Goal: Task Accomplishment & Management: Use online tool/utility

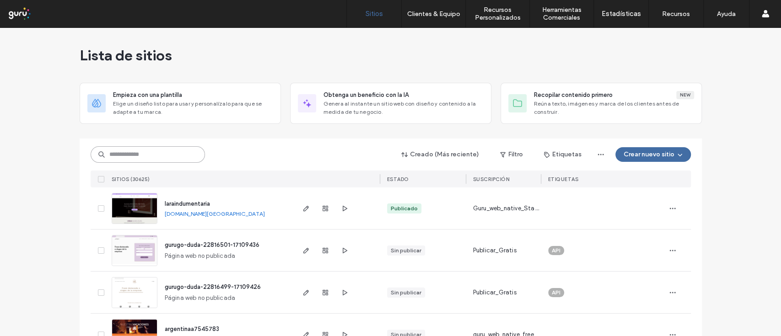
click at [150, 154] on input at bounding box center [148, 154] width 114 height 16
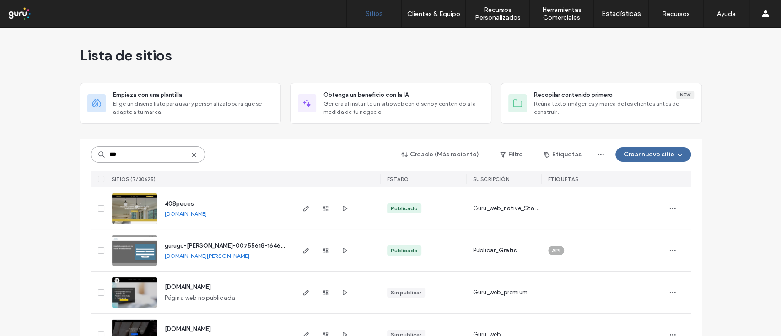
type input "***"
click at [38, 221] on div "Lista de sitios Empieza con una plantilla Elige un diseño listo para usar y per…" at bounding box center [390, 260] width 781 height 465
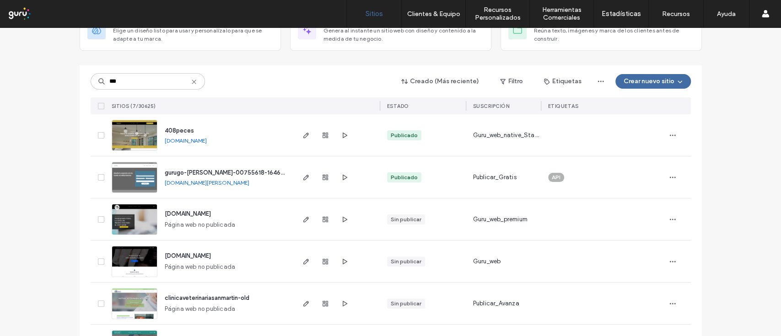
scroll to position [24, 0]
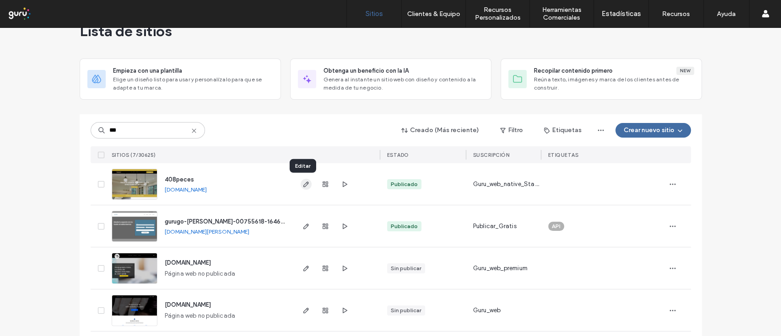
click at [302, 183] on icon "button" at bounding box center [305, 184] width 7 height 7
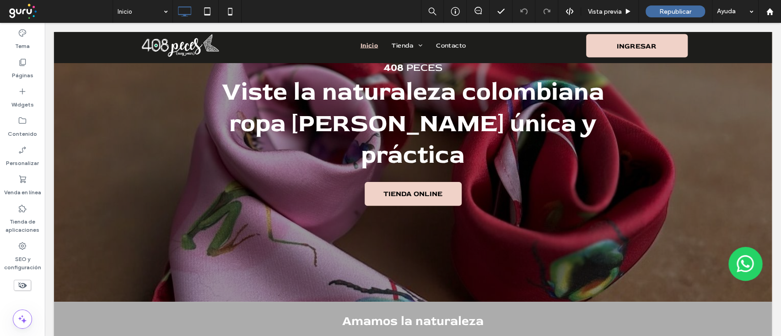
scroll to position [117, 0]
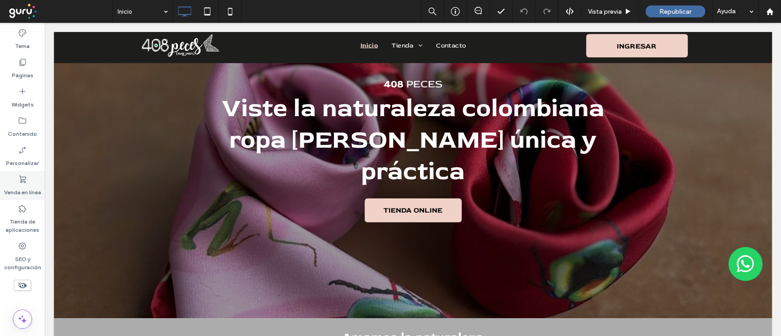
click at [22, 177] on icon at bounding box center [22, 179] width 9 height 9
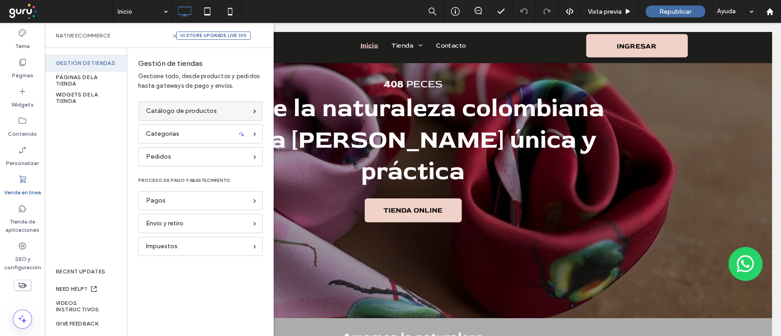
click at [205, 108] on span "Catálogo de productos" at bounding box center [181, 111] width 71 height 10
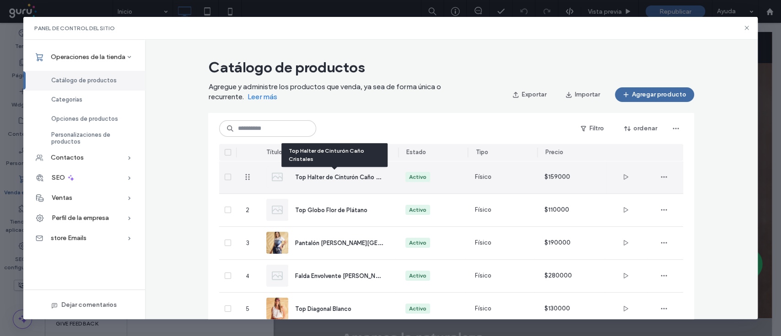
click at [336, 177] on span "Top Halter de Cinturón Caño Cristales" at bounding box center [348, 177] width 106 height 9
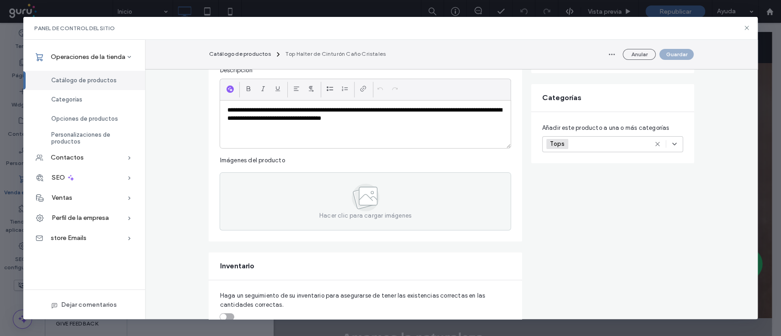
scroll to position [136, 0]
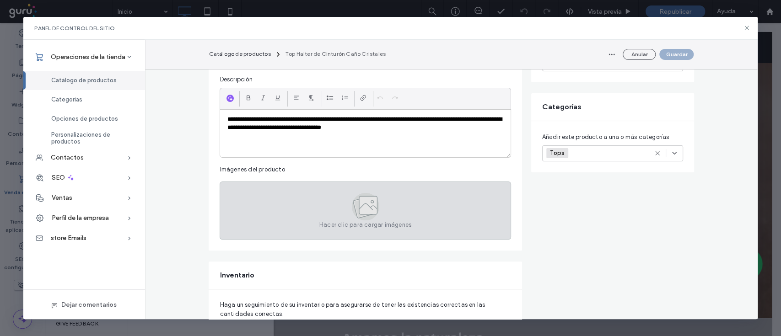
click at [335, 221] on span "Hacer clic para cargar imágenes" at bounding box center [365, 225] width 92 height 9
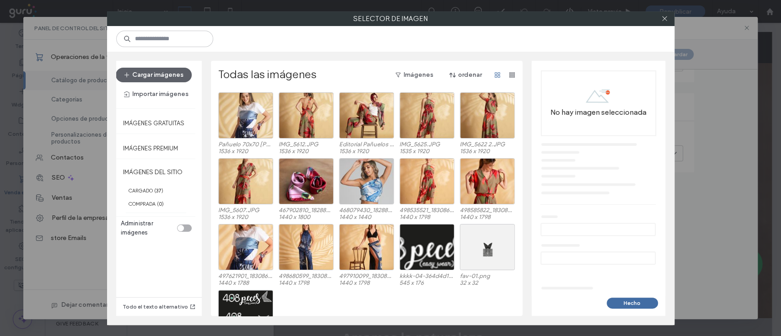
scroll to position [288, 0]
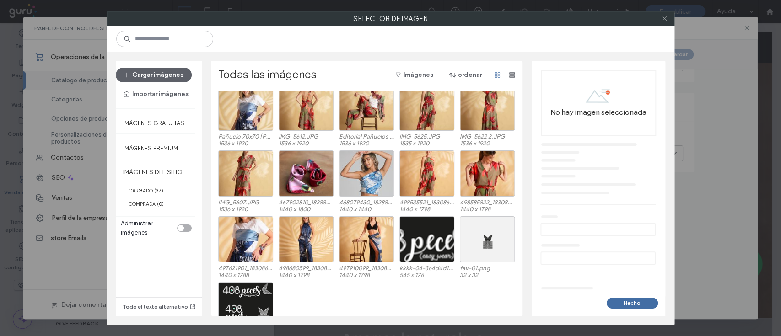
click at [664, 21] on icon at bounding box center [664, 18] width 7 height 7
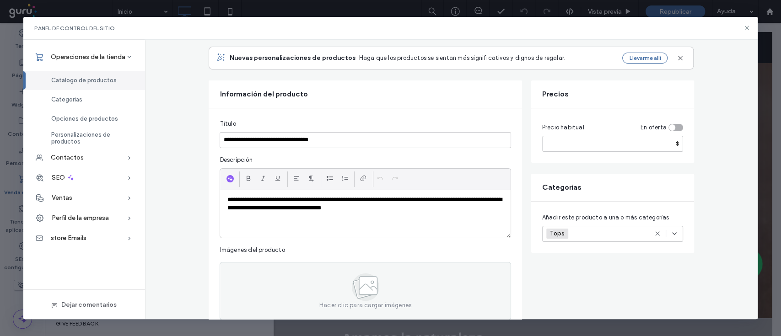
scroll to position [0, 0]
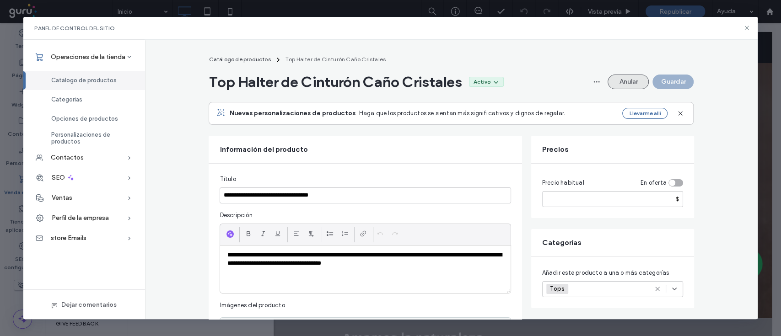
click at [622, 87] on button "Anular" at bounding box center [628, 82] width 41 height 15
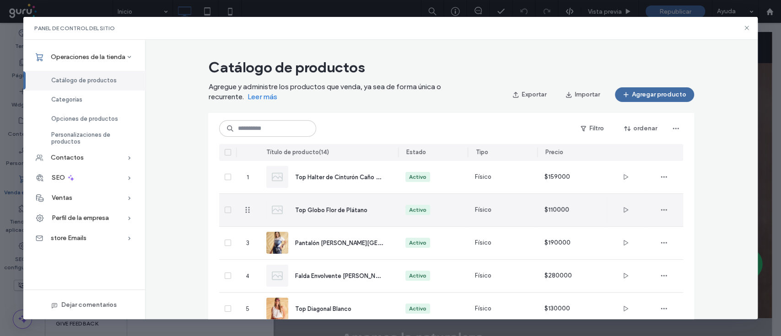
click at [354, 209] on span "Top Globo Flor de Plátano" at bounding box center [331, 210] width 72 height 7
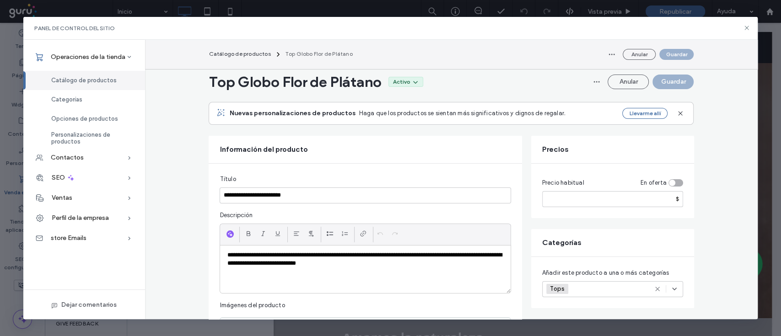
scroll to position [245, 0]
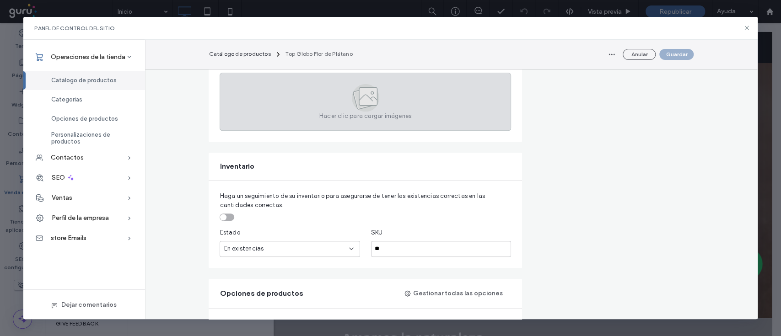
click at [389, 115] on span "Hacer clic para cargar imágenes" at bounding box center [365, 116] width 92 height 9
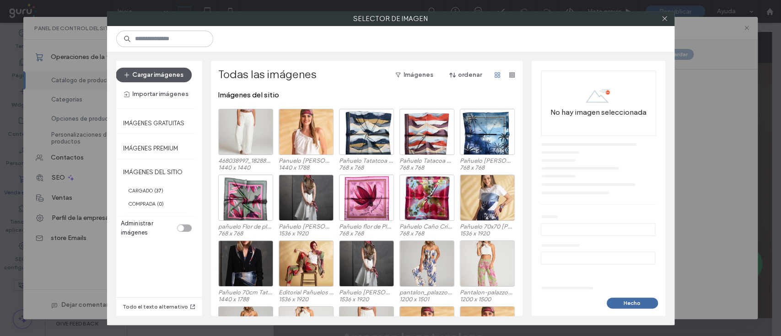
click at [175, 75] on button "Cargar imágenes" at bounding box center [154, 75] width 76 height 15
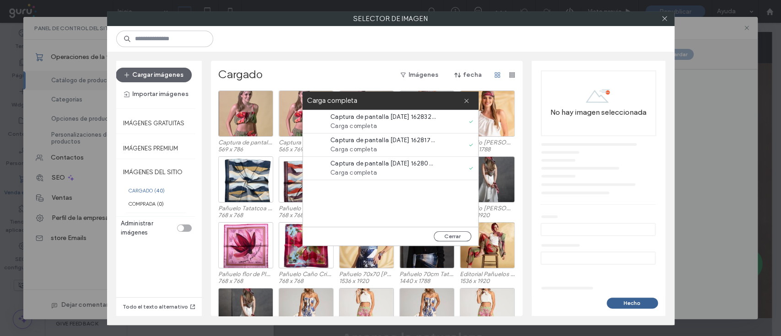
click at [619, 302] on button "Hecho" at bounding box center [632, 303] width 51 height 11
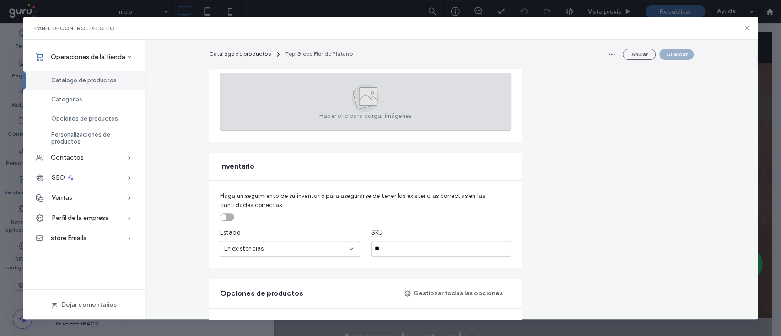
click at [368, 104] on icon at bounding box center [368, 96] width 18 height 18
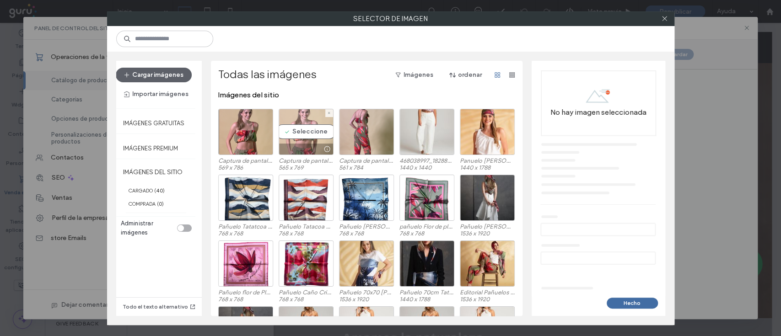
click at [304, 115] on div "Seleccione" at bounding box center [306, 132] width 55 height 46
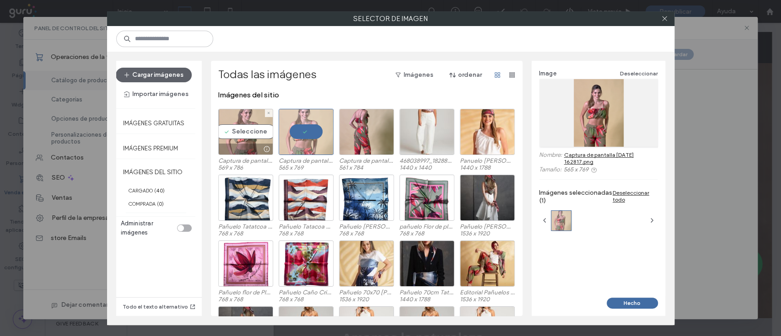
click at [239, 136] on div "Seleccione" at bounding box center [245, 132] width 55 height 46
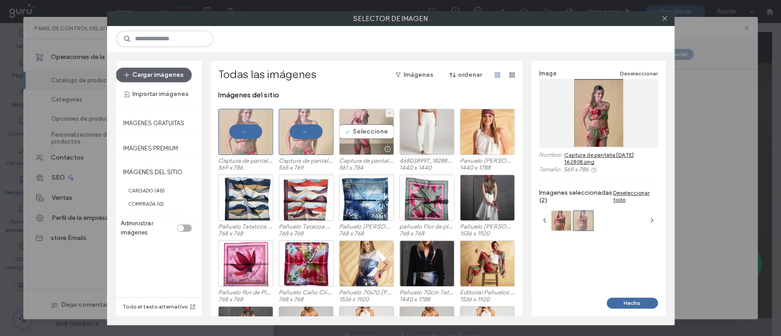
click at [353, 136] on div "Seleccione" at bounding box center [366, 132] width 55 height 46
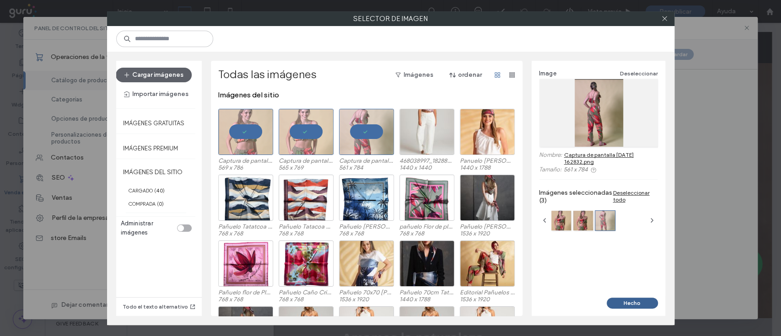
click at [619, 302] on button "Hecho" at bounding box center [632, 303] width 51 height 11
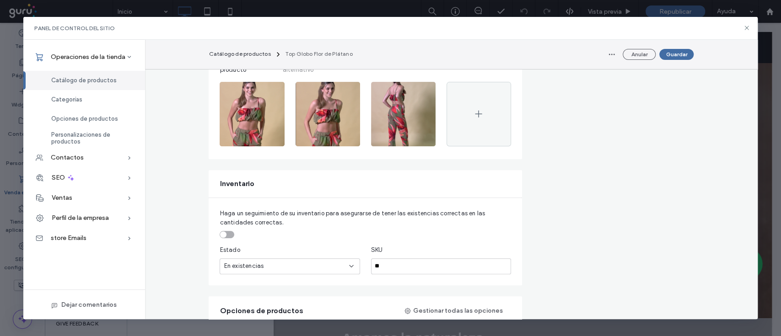
scroll to position [15, 0]
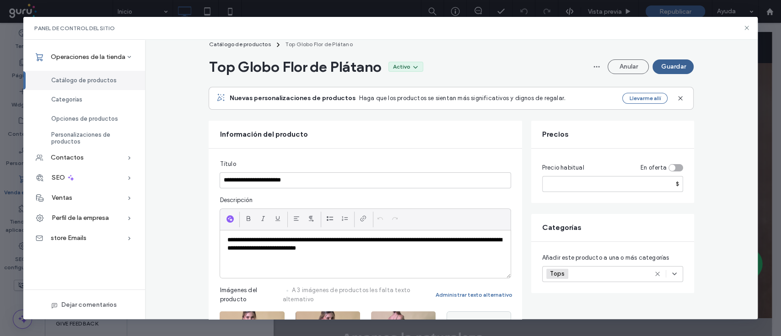
click at [677, 65] on button "Guardar" at bounding box center [673, 66] width 41 height 15
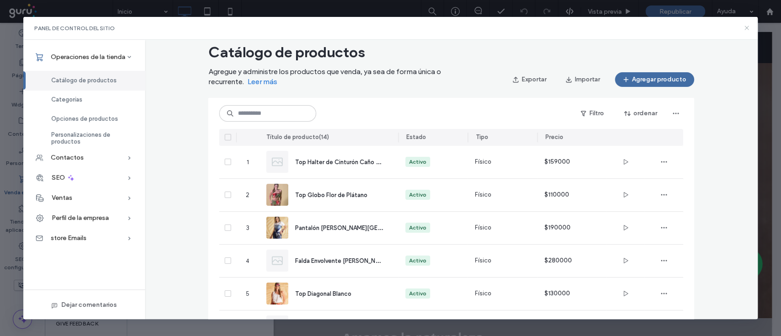
click at [746, 29] on icon at bounding box center [746, 27] width 7 height 7
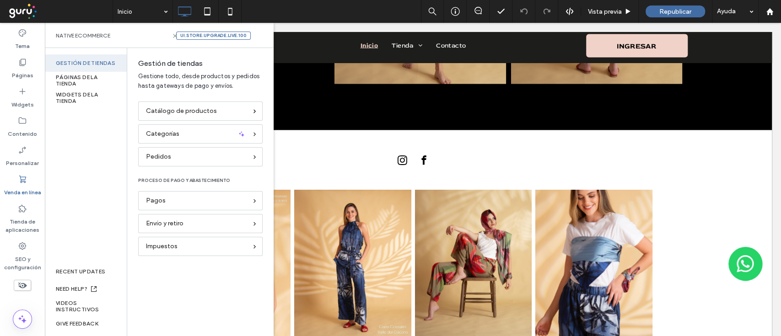
scroll to position [1469, 0]
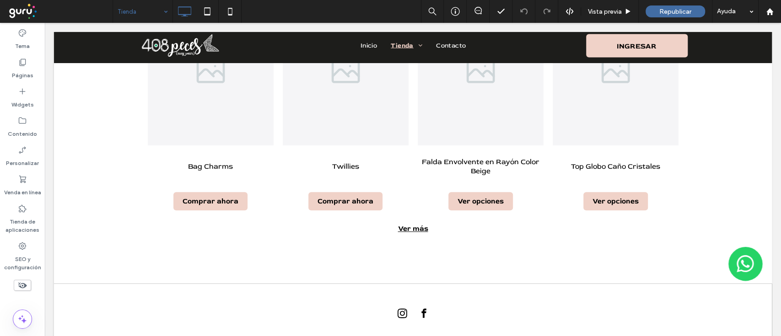
scroll to position [582, 0]
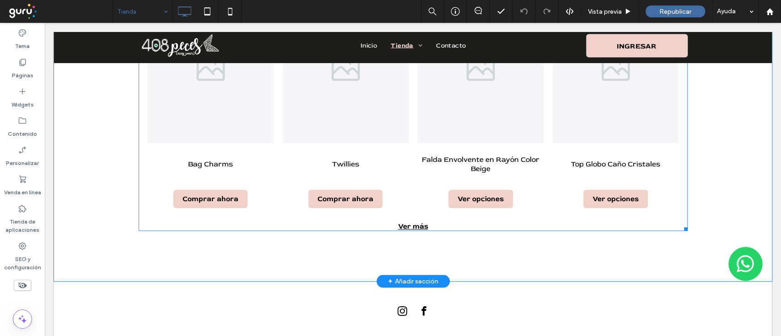
click at [399, 222] on div "Ver más" at bounding box center [413, 226] width 549 height 9
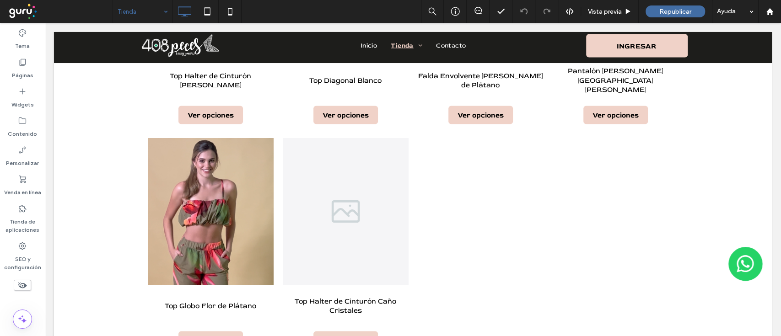
scroll to position [1160, 0]
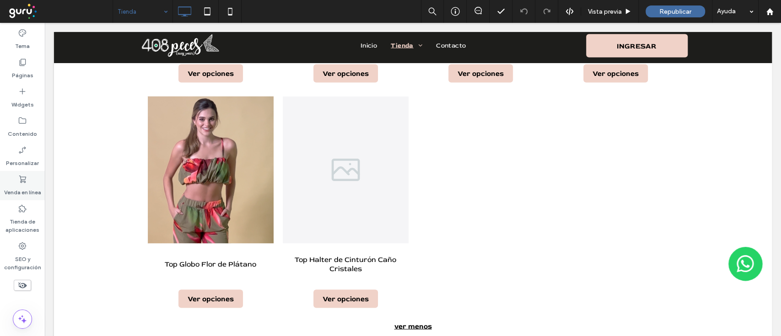
click at [13, 192] on label "Venda en línea" at bounding box center [22, 190] width 37 height 13
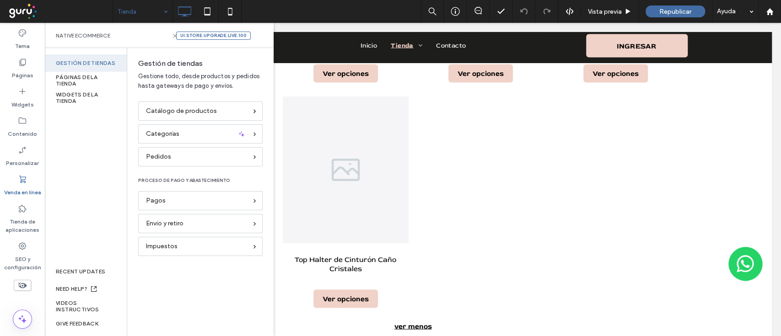
click at [170, 101] on div "Gestión de tiendas Gestione todo, desde productos y pedidos hasta gateways de p…" at bounding box center [200, 80] width 146 height 43
click at [175, 108] on span "Catálogo de productos" at bounding box center [181, 111] width 71 height 10
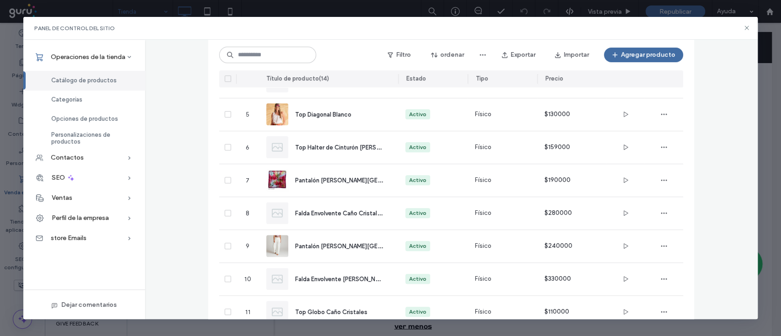
scroll to position [248, 0]
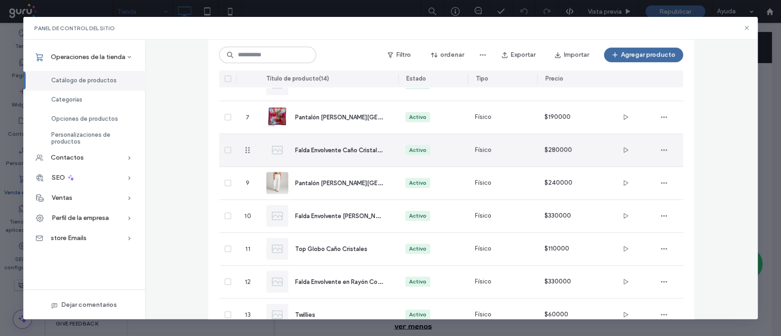
click at [336, 151] on span "Falda Envolvente Caño Cristales" at bounding box center [339, 150] width 89 height 9
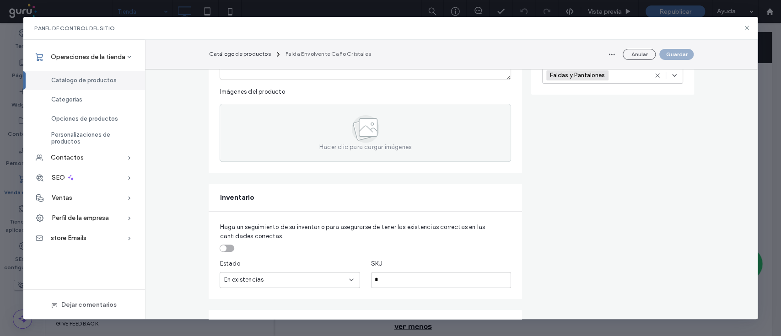
scroll to position [216, 0]
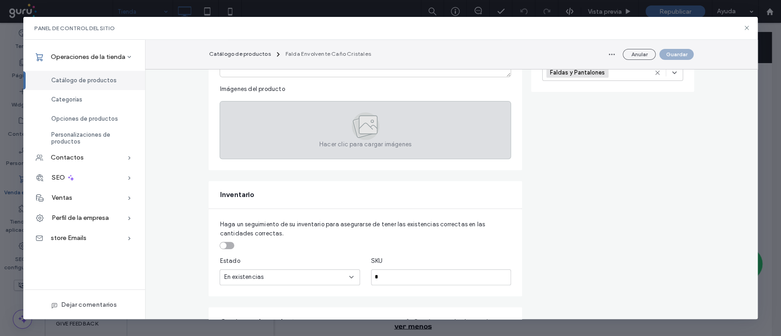
click at [378, 140] on span "Hacer clic para cargar imágenes" at bounding box center [365, 144] width 92 height 9
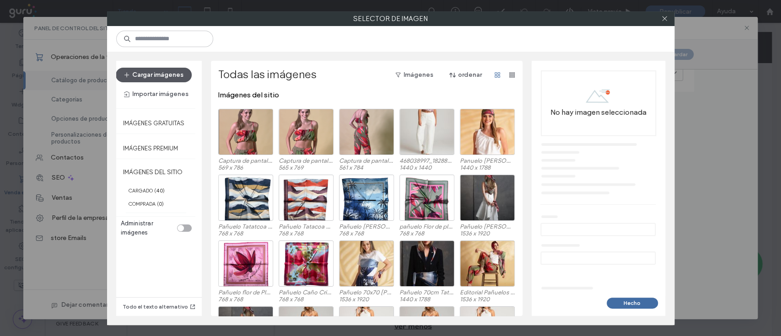
click at [139, 79] on button "Cargar imágenes" at bounding box center [154, 75] width 76 height 15
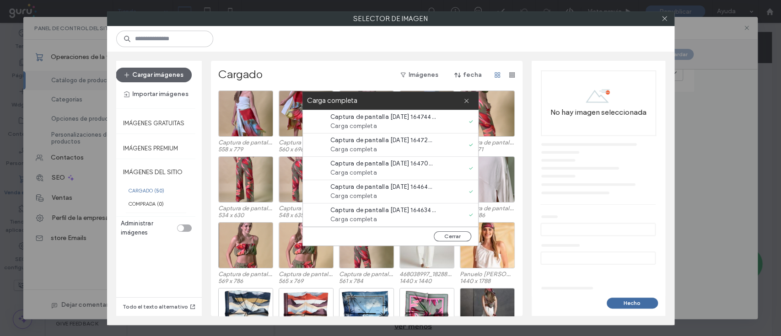
click at [479, 31] on div at bounding box center [390, 39] width 567 height 26
click at [464, 103] on icon at bounding box center [467, 101] width 6 height 6
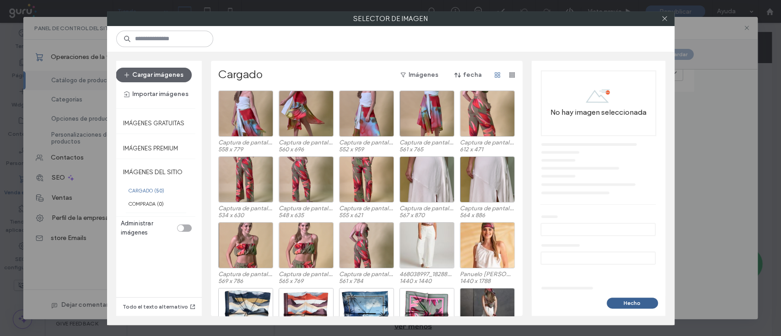
click at [629, 304] on button "Hecho" at bounding box center [632, 303] width 51 height 11
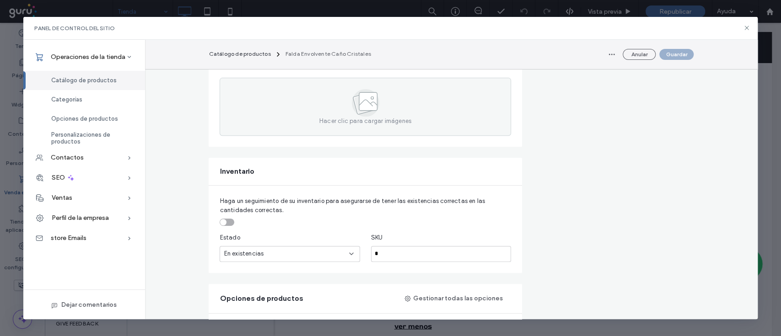
scroll to position [241, 0]
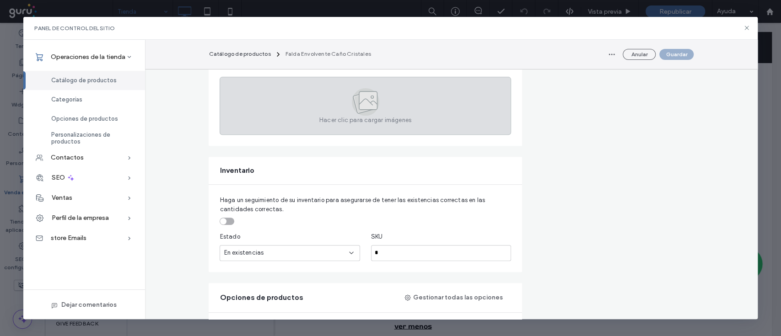
click at [321, 84] on div "Hacer clic para cargar imágenes" at bounding box center [365, 106] width 291 height 58
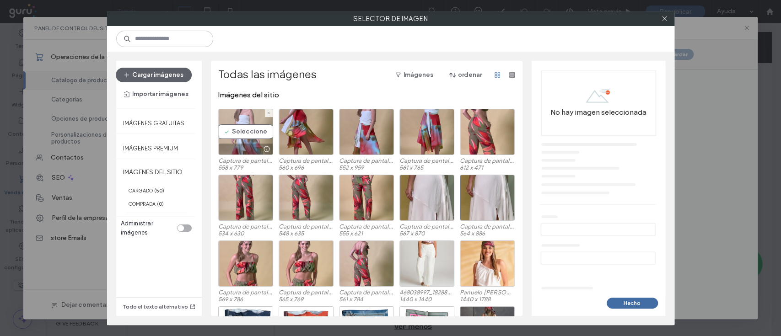
click at [242, 136] on div "Seleccione" at bounding box center [245, 132] width 55 height 46
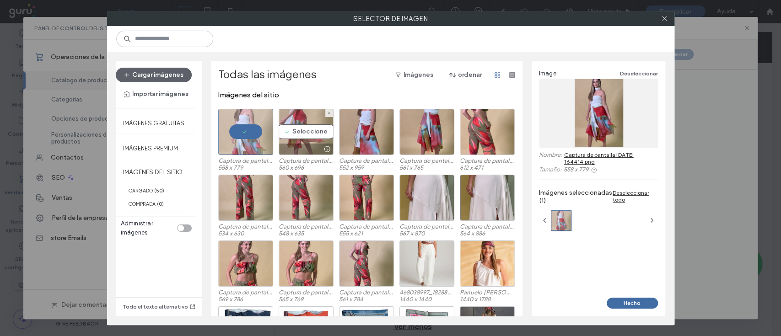
click at [303, 131] on div "Seleccione" at bounding box center [306, 132] width 55 height 46
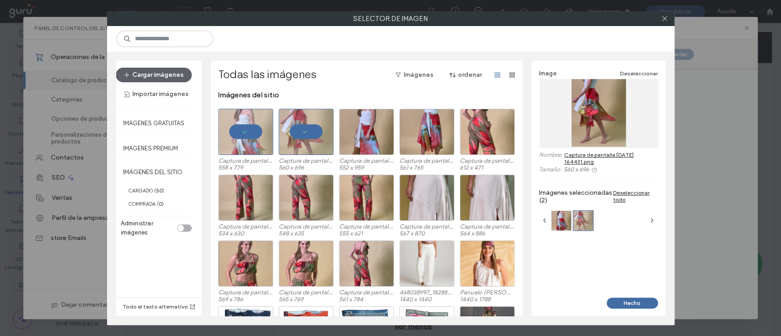
click at [334, 133] on div "Captura de pantalla [DATE] 164414.png 558 x 779 Captura de pantalla [DATE] 1644…" at bounding box center [369, 142] width 302 height 66
click at [415, 125] on div "Seleccione" at bounding box center [427, 132] width 55 height 46
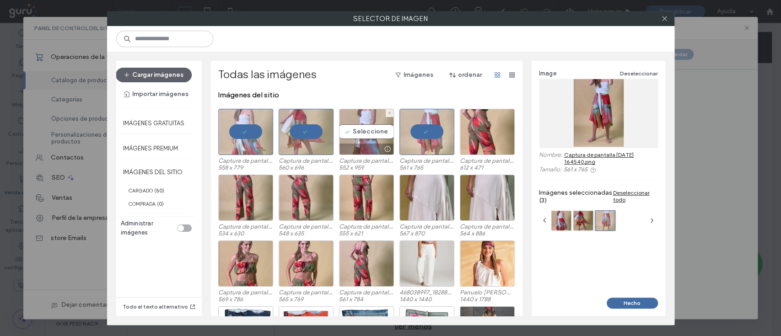
click at [372, 125] on div "Seleccione" at bounding box center [366, 132] width 55 height 46
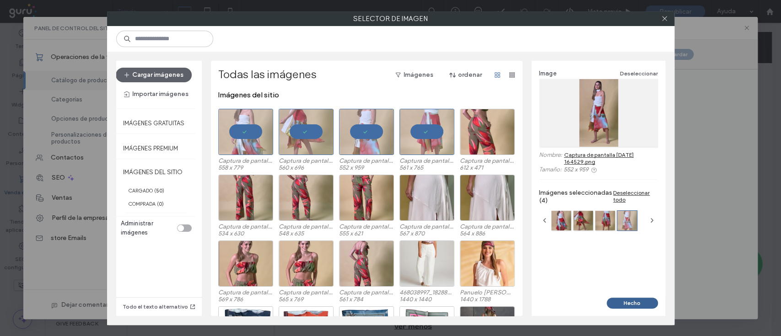
click at [637, 302] on button "Hecho" at bounding box center [632, 303] width 51 height 11
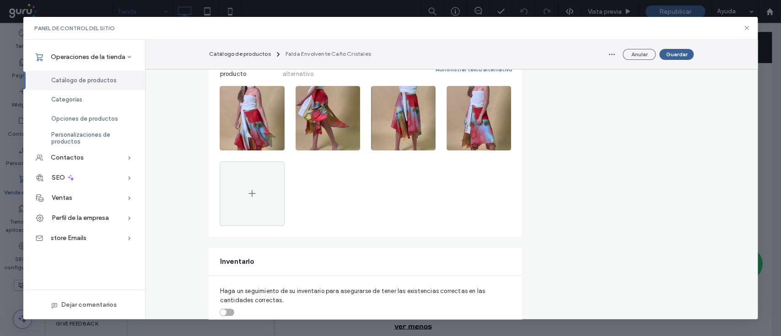
click at [672, 59] on button "Guardar" at bounding box center [676, 54] width 34 height 11
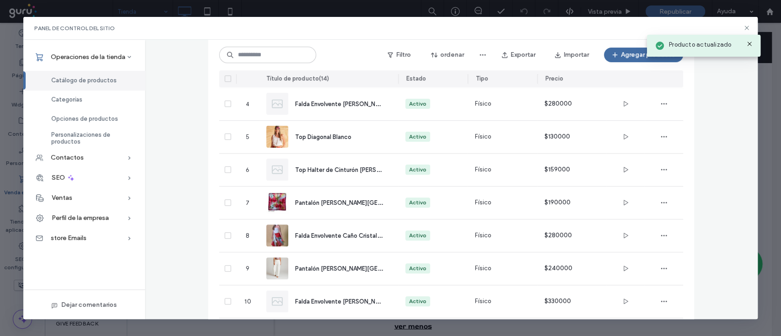
scroll to position [159, 0]
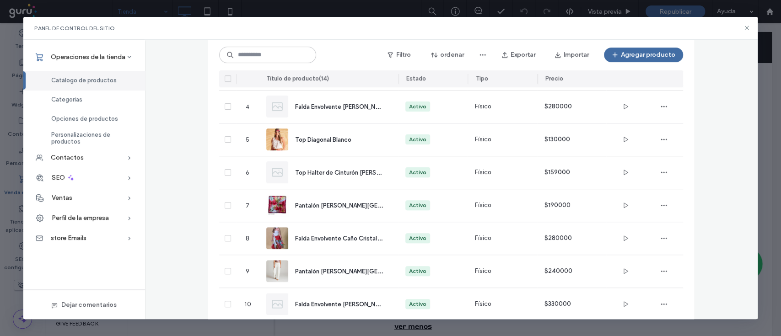
click at [177, 186] on div "Catálogo de productos Agregue y administre los productos que venda, ya sea de f…" at bounding box center [451, 185] width 613 height 580
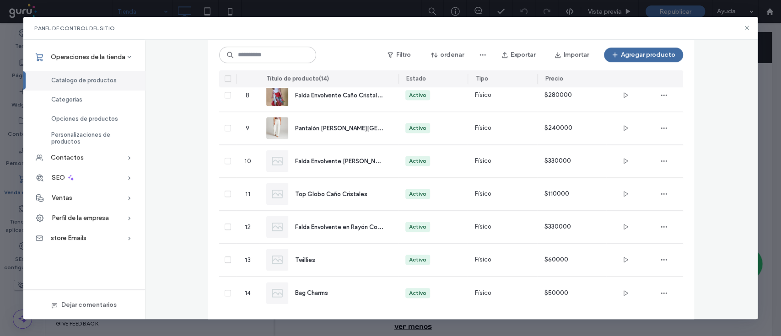
scroll to position [314, 0]
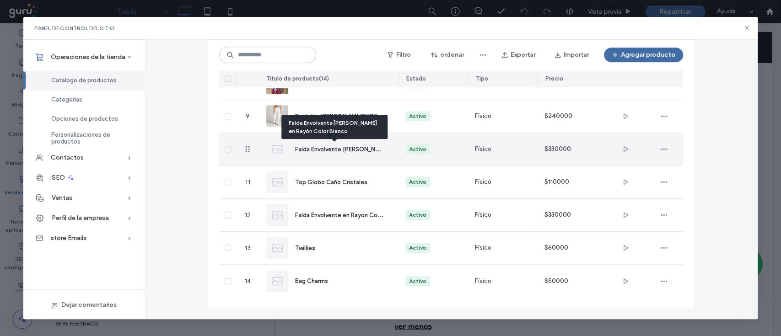
click at [339, 149] on span "Falda Envolvente [PERSON_NAME] en Rayón Color Blanco" at bounding box center [373, 149] width 157 height 9
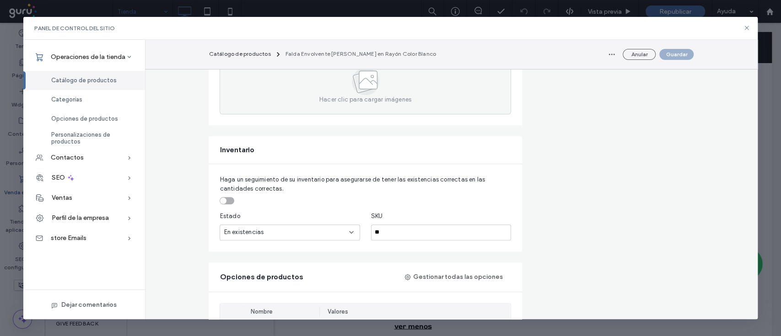
scroll to position [244, 0]
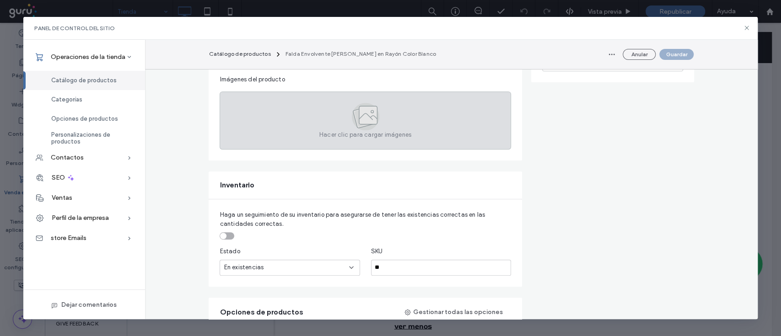
click at [352, 125] on icon at bounding box center [365, 116] width 27 height 27
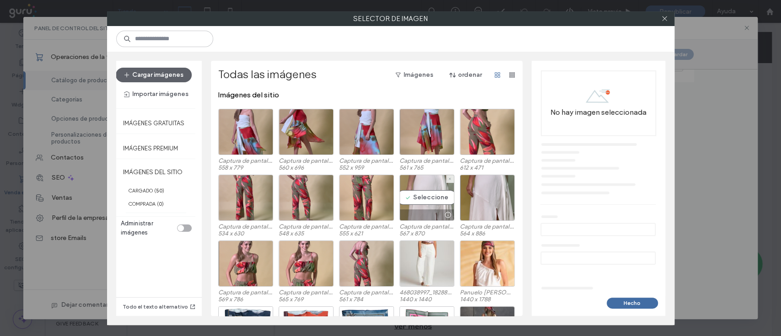
click at [427, 203] on div "Seleccione" at bounding box center [427, 198] width 55 height 46
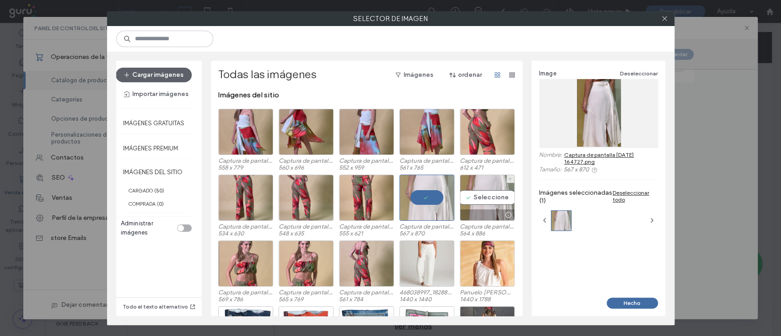
click at [481, 194] on div "Seleccione" at bounding box center [487, 198] width 55 height 46
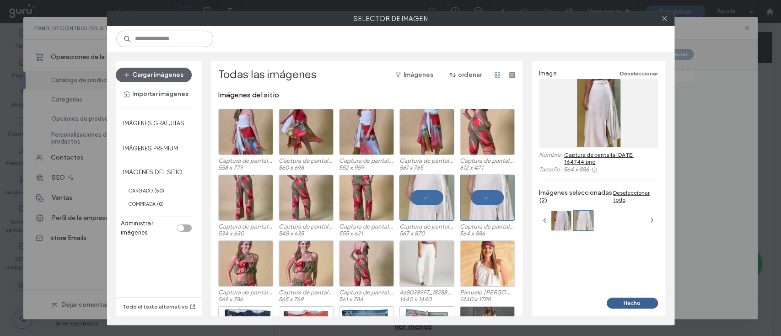
click at [637, 301] on button "Hecho" at bounding box center [632, 303] width 51 height 11
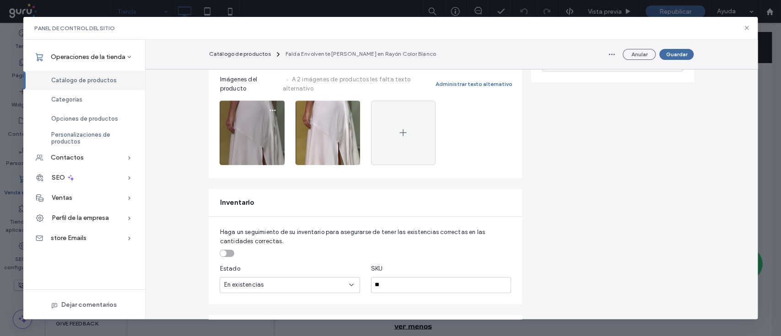
click at [247, 141] on img at bounding box center [252, 133] width 65 height 65
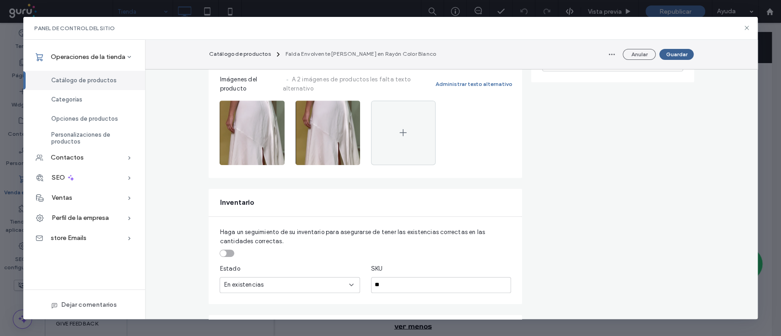
click at [674, 49] on button "Guardar" at bounding box center [676, 54] width 34 height 11
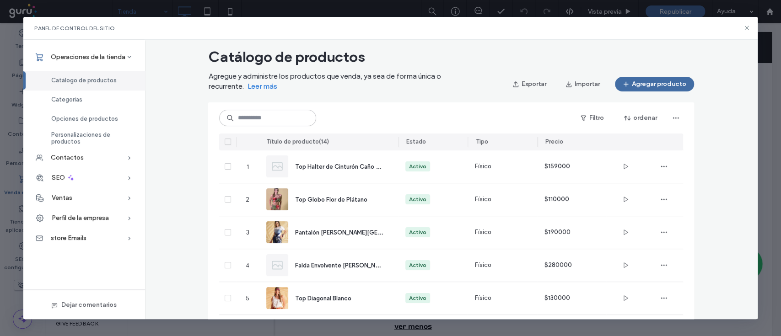
scroll to position [0, 0]
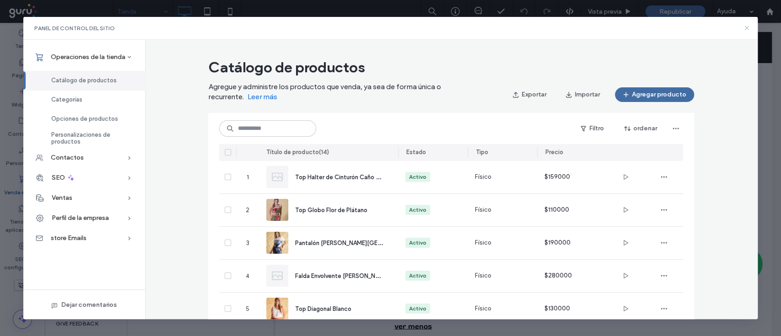
click at [748, 25] on icon at bounding box center [746, 27] width 7 height 7
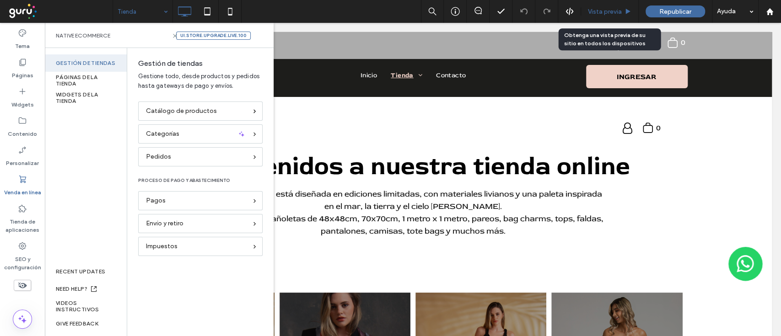
click at [616, 11] on span "Vista previa" at bounding box center [605, 12] width 34 height 8
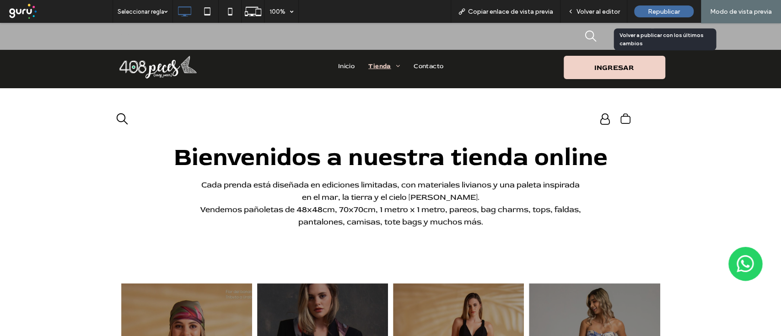
click at [675, 11] on span "Republicar" at bounding box center [664, 12] width 32 height 8
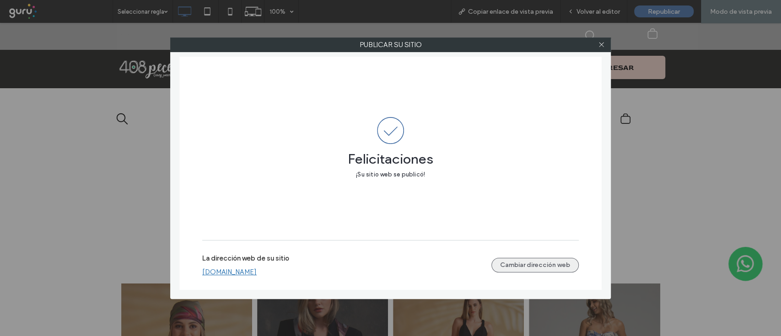
click at [537, 258] on button "Cambiar dirección web" at bounding box center [534, 265] width 87 height 15
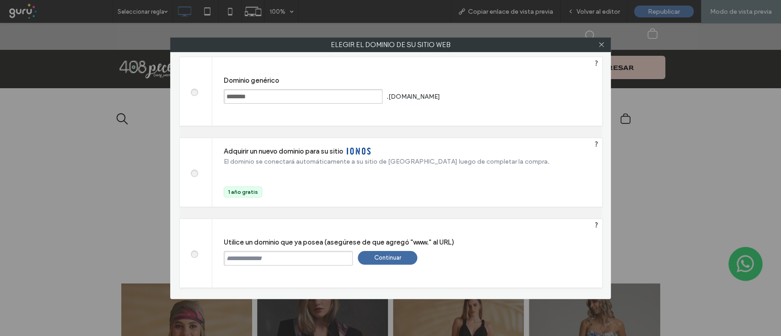
click at [306, 254] on input "text" at bounding box center [288, 258] width 129 height 15
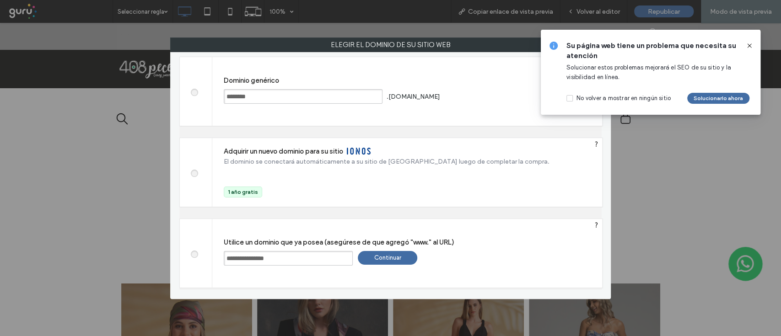
type input "**********"
click at [380, 263] on div "Continuar" at bounding box center [387, 258] width 59 height 14
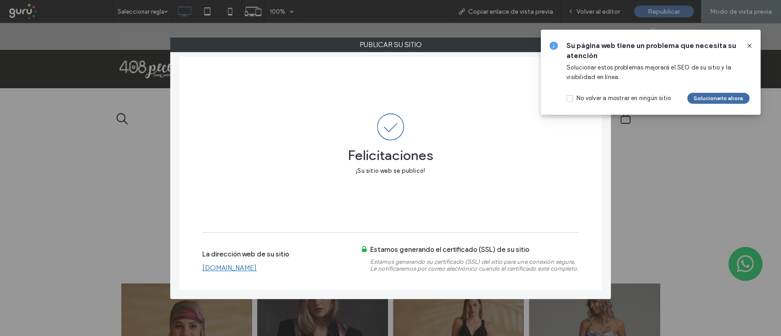
click at [226, 268] on link "[DOMAIN_NAME]" at bounding box center [229, 268] width 54 height 8
click at [726, 96] on button "Solucionarlo ahora" at bounding box center [718, 98] width 62 height 11
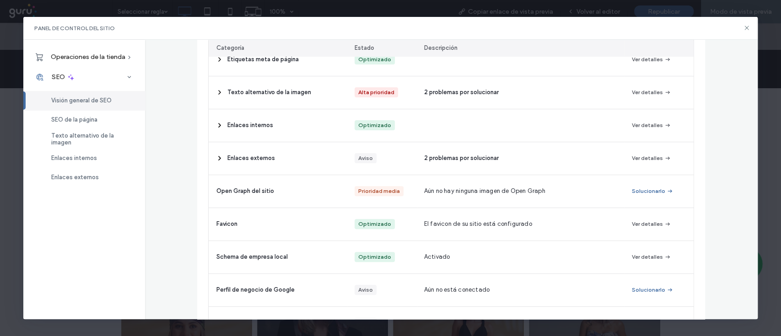
scroll to position [162, 0]
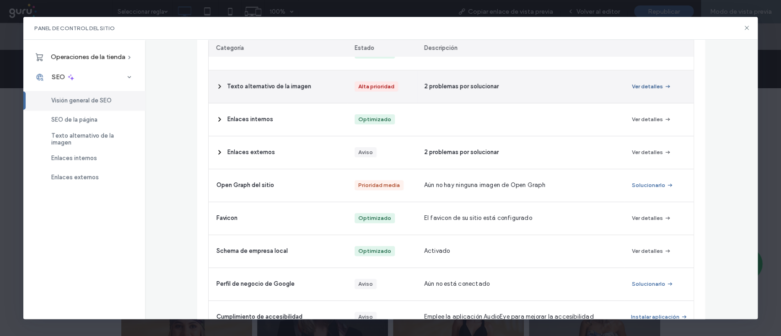
click at [653, 81] on button "Ver detalles" at bounding box center [651, 86] width 39 height 11
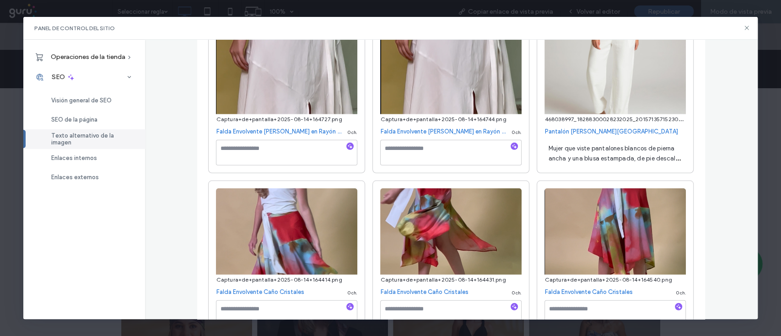
scroll to position [1698, 0]
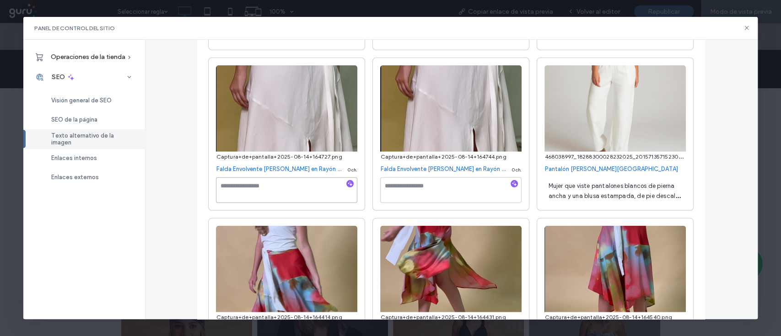
click at [296, 200] on textarea at bounding box center [286, 191] width 141 height 26
type textarea "**********"
click at [418, 190] on textarea "*" at bounding box center [450, 191] width 141 height 26
type textarea "**********"
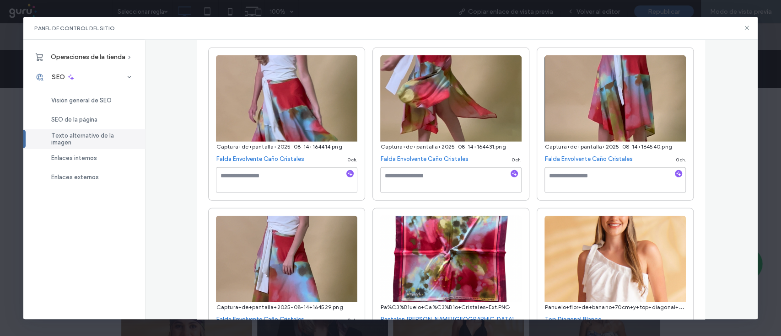
scroll to position [1885, 0]
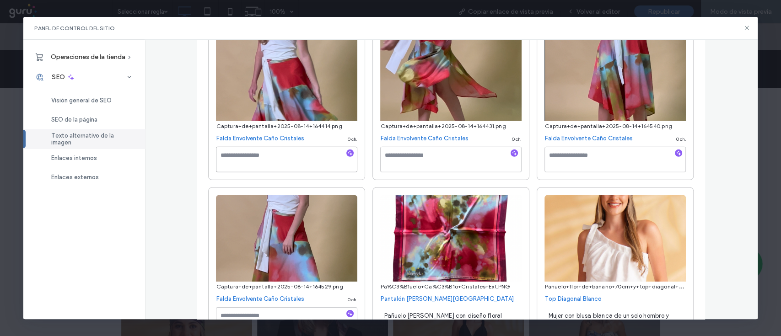
click at [278, 157] on textarea at bounding box center [286, 160] width 141 height 26
type textarea "**********"
click at [433, 152] on textarea at bounding box center [450, 160] width 141 height 26
type textarea "**********"
click at [573, 170] on div at bounding box center [615, 161] width 141 height 29
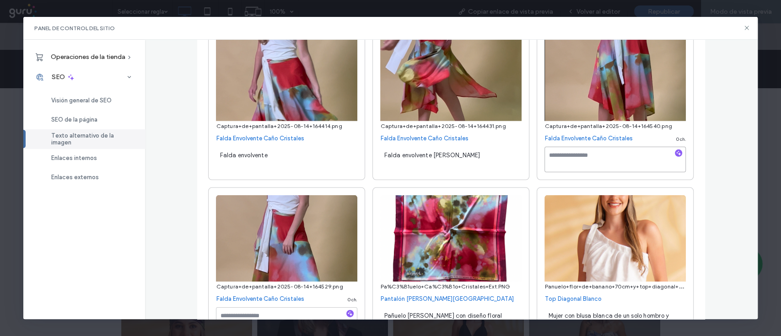
click at [599, 161] on textarea at bounding box center [615, 160] width 141 height 26
type textarea "**********"
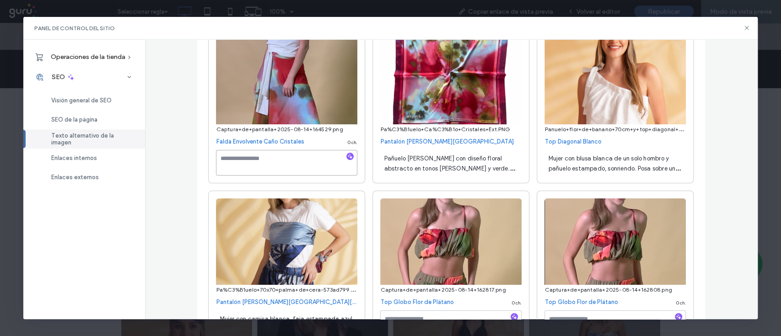
click at [299, 163] on textarea at bounding box center [286, 163] width 141 height 26
type textarea "**********"
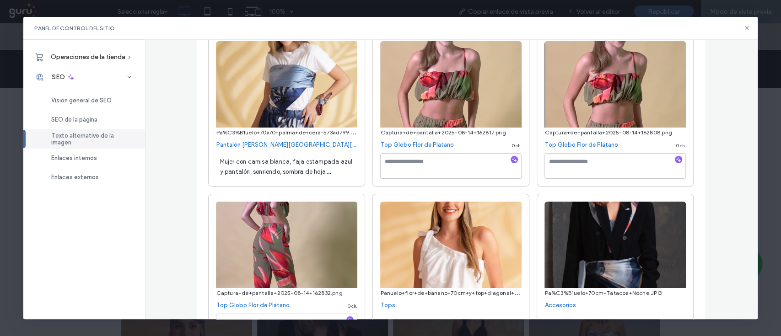
scroll to position [2184, 0]
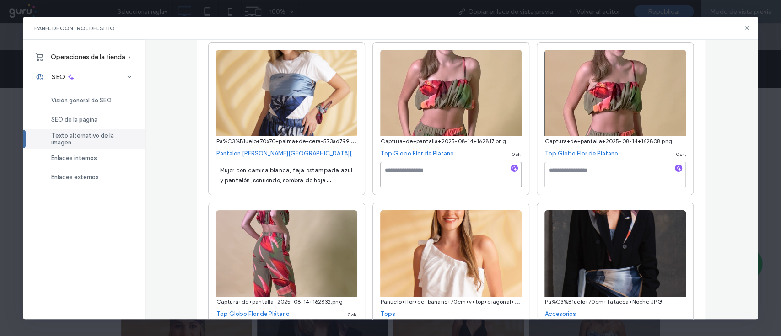
click at [440, 175] on textarea at bounding box center [450, 175] width 141 height 26
type textarea "*********"
click at [611, 181] on textarea at bounding box center [615, 175] width 141 height 26
type textarea "*"
type textarea "**********"
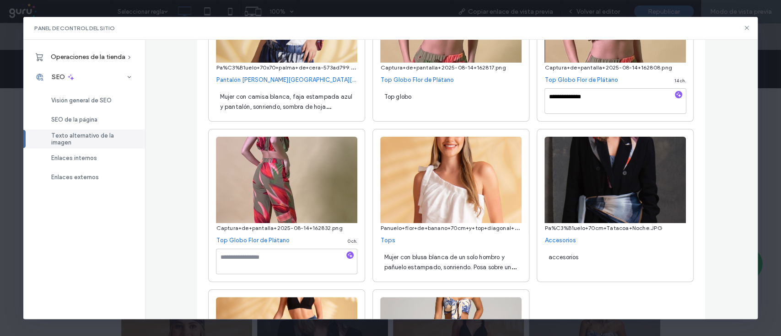
scroll to position [2287, 0]
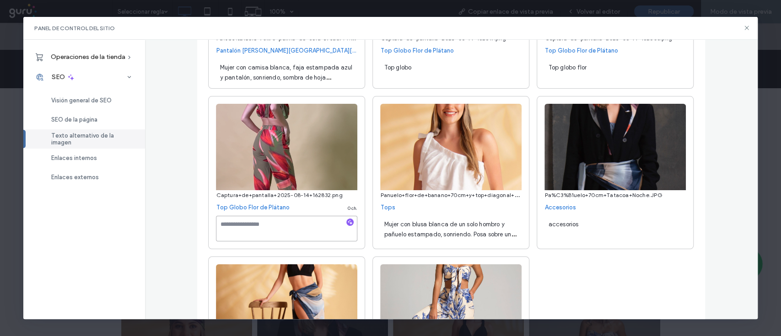
click at [255, 234] on textarea at bounding box center [286, 229] width 141 height 26
type textarea "**********"
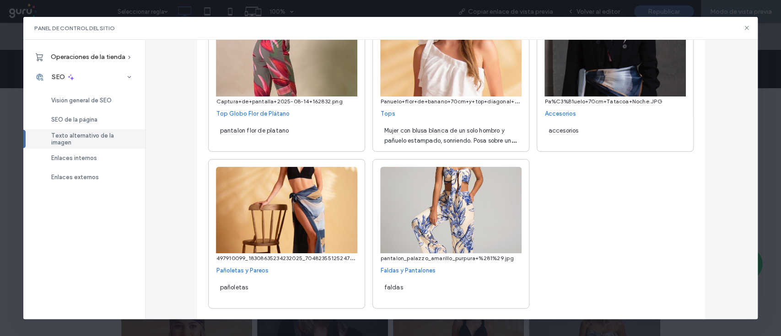
scroll to position [2377, 0]
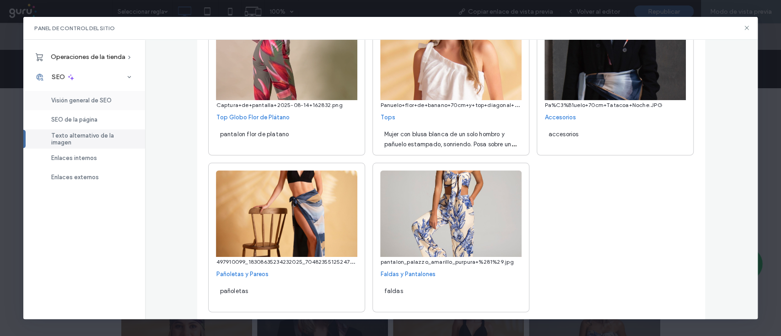
click at [92, 99] on span "Visión general de SEO" at bounding box center [81, 100] width 60 height 7
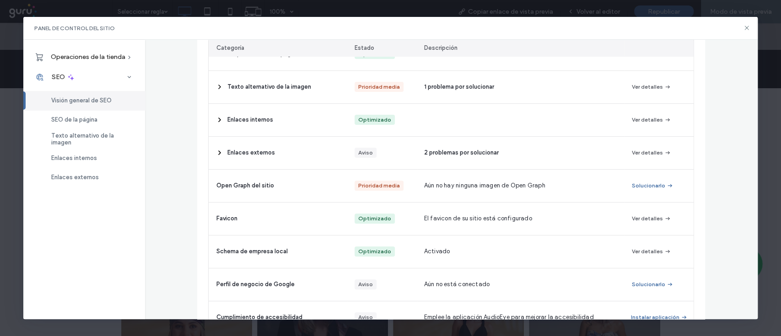
scroll to position [180, 0]
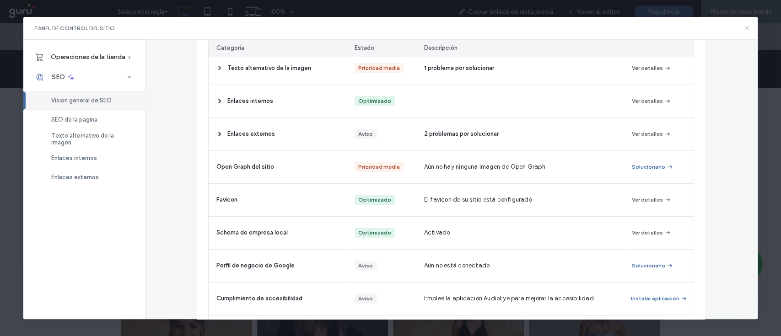
click at [747, 30] on icon at bounding box center [746, 27] width 7 height 7
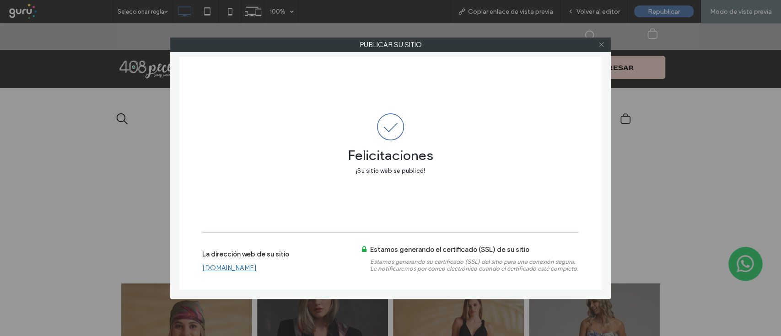
click at [601, 47] on icon at bounding box center [601, 44] width 7 height 7
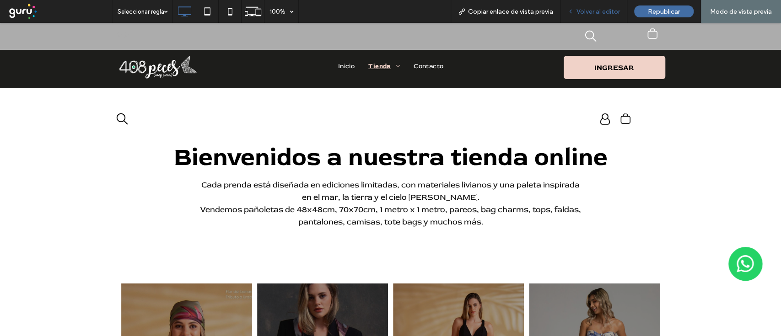
click at [597, 9] on span "Volver al editor" at bounding box center [598, 12] width 43 height 8
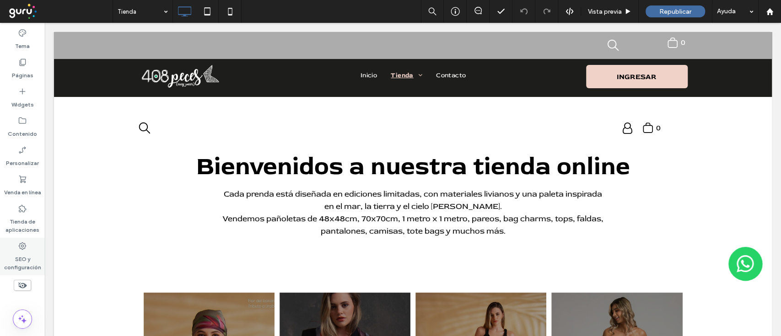
click at [31, 250] on div "SEO y configuración" at bounding box center [22, 257] width 45 height 38
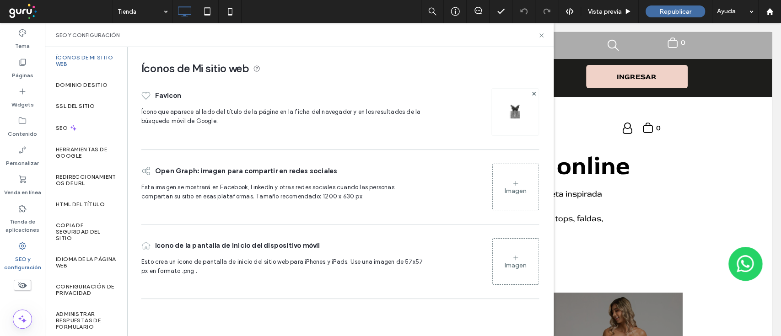
click at [505, 192] on div "Imagen" at bounding box center [516, 191] width 22 height 8
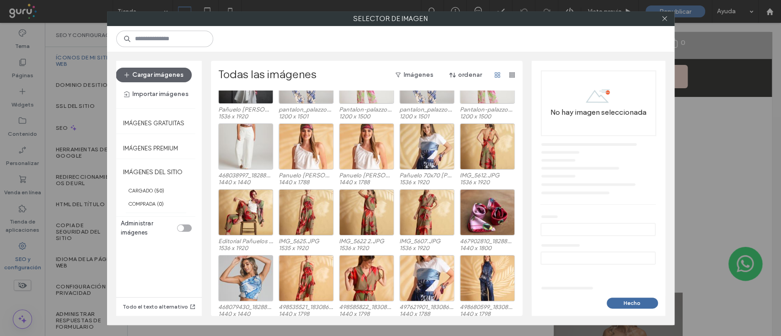
scroll to position [446, 0]
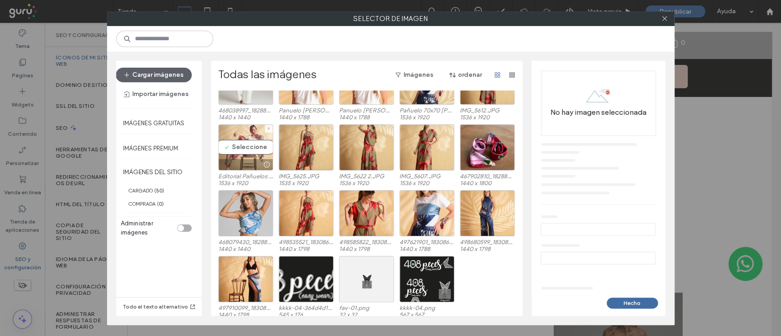
click at [235, 133] on div "Seleccione" at bounding box center [245, 147] width 55 height 46
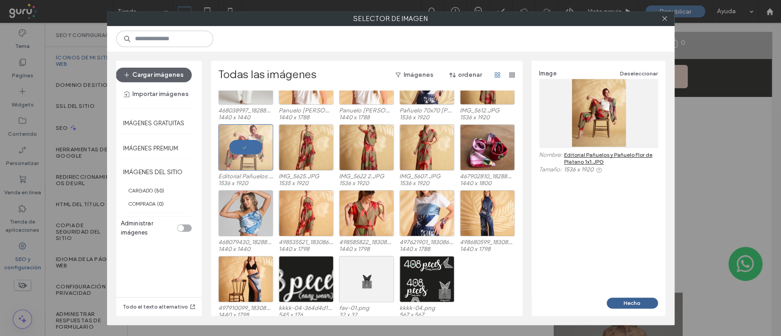
click at [630, 307] on button "Hecho" at bounding box center [632, 303] width 51 height 11
